Goal: Task Accomplishment & Management: Use online tool/utility

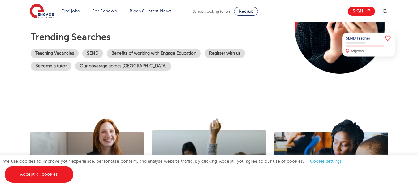
scroll to position [122, 0]
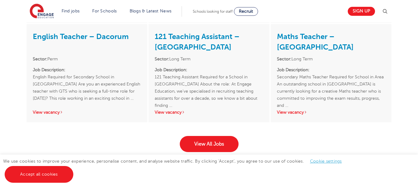
scroll to position [999, 0]
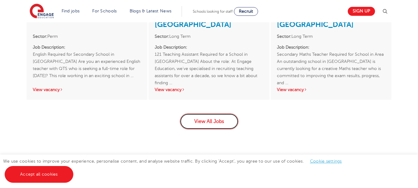
click at [209, 117] on link "View All Jobs" at bounding box center [209, 121] width 59 height 16
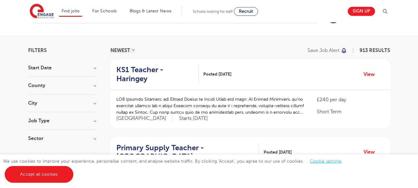
scroll to position [26, 0]
click at [85, 87] on h3 "County" at bounding box center [62, 85] width 68 height 5
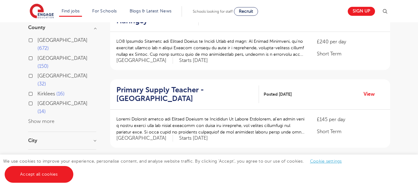
scroll to position [91, 0]
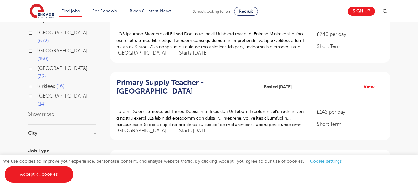
click at [83, 131] on div "City Hounslow 67 Bromley 36 Wandsworth 34 [PERSON_NAME] 32 Haringey 32 Show more" at bounding box center [62, 136] width 68 height 11
click at [95, 131] on h3 "City" at bounding box center [62, 133] width 68 height 5
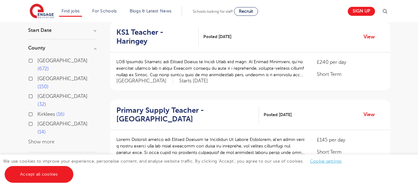
scroll to position [0, 0]
